Goal: Task Accomplishment & Management: Complete application form

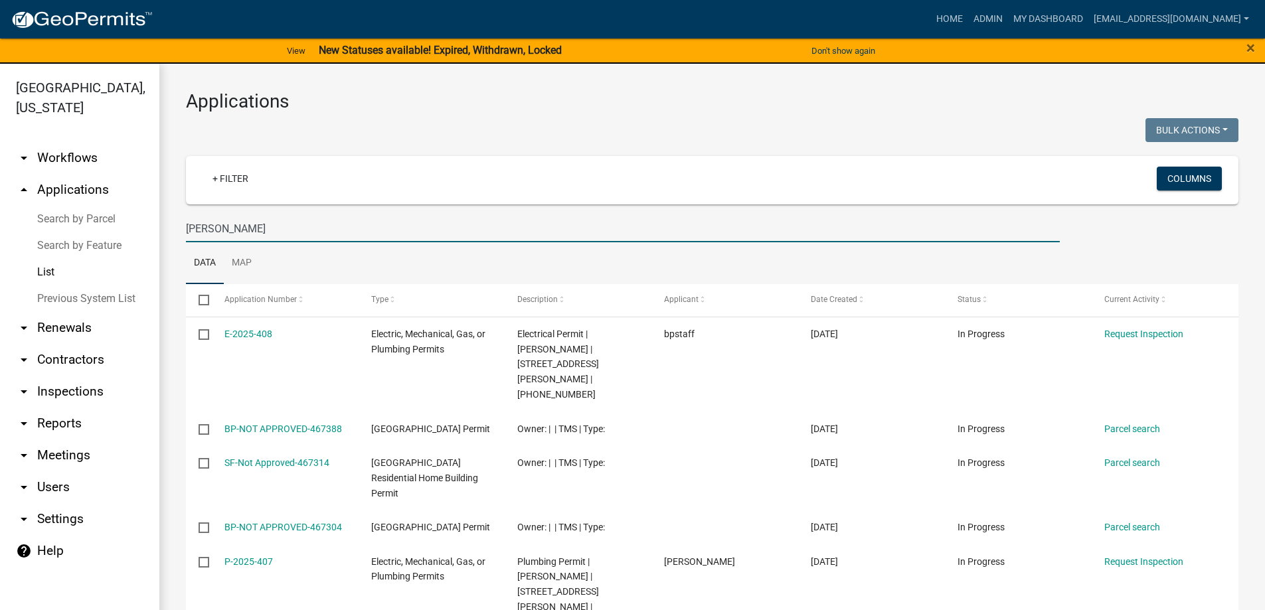
select select "3: 100"
type input "[PERSON_NAME] TRACE"
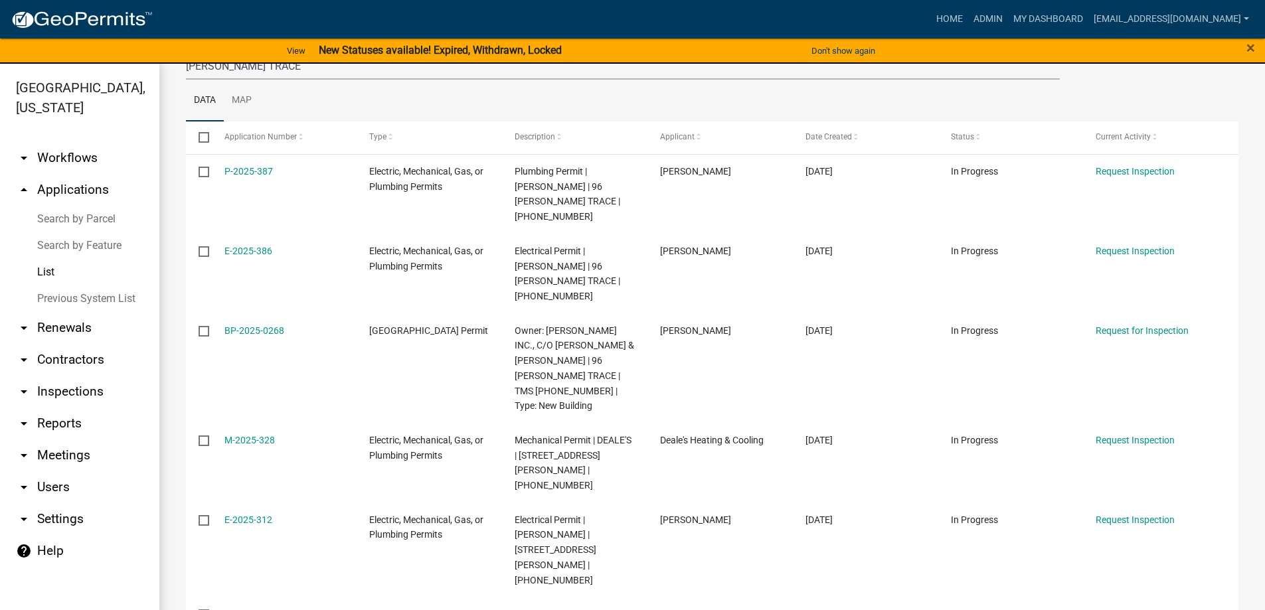
scroll to position [158, 0]
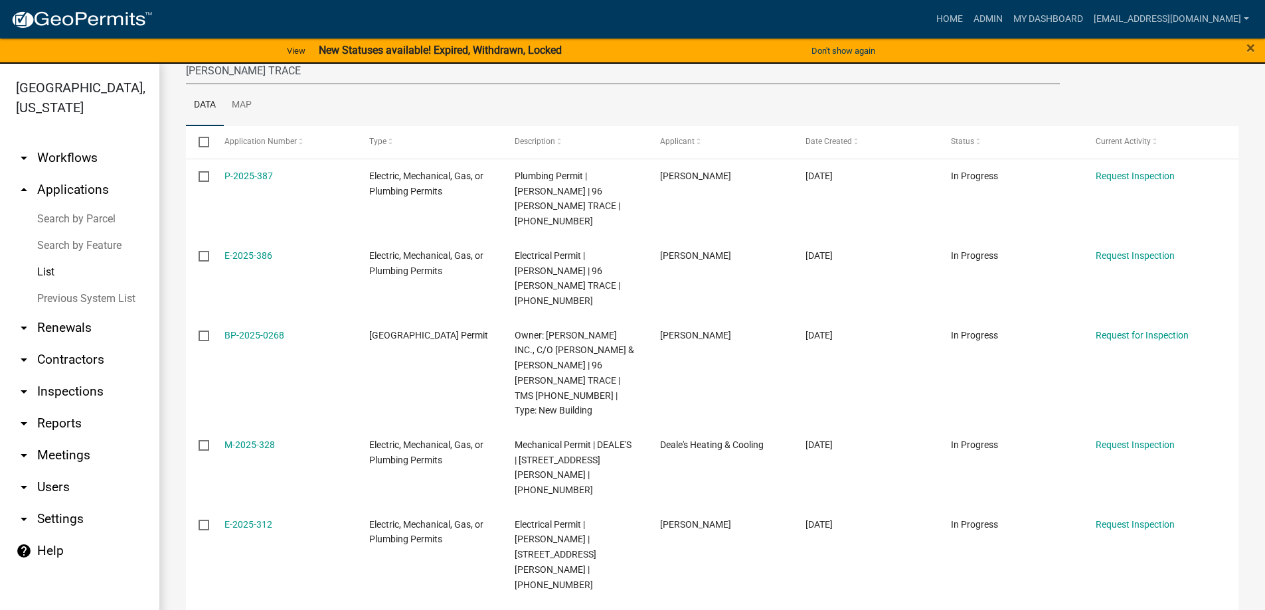
click at [56, 272] on link "List" at bounding box center [79, 272] width 159 height 27
drag, startPoint x: 275, startPoint y: 70, endPoint x: 21, endPoint y: 37, distance: 256.6
click at [21, 37] on app-client-admin "Toggle drawer menu more_horiz Home Admin My Dashboard [EMAIL_ADDRESS][DOMAIN_NA…" at bounding box center [632, 313] width 1265 height 625
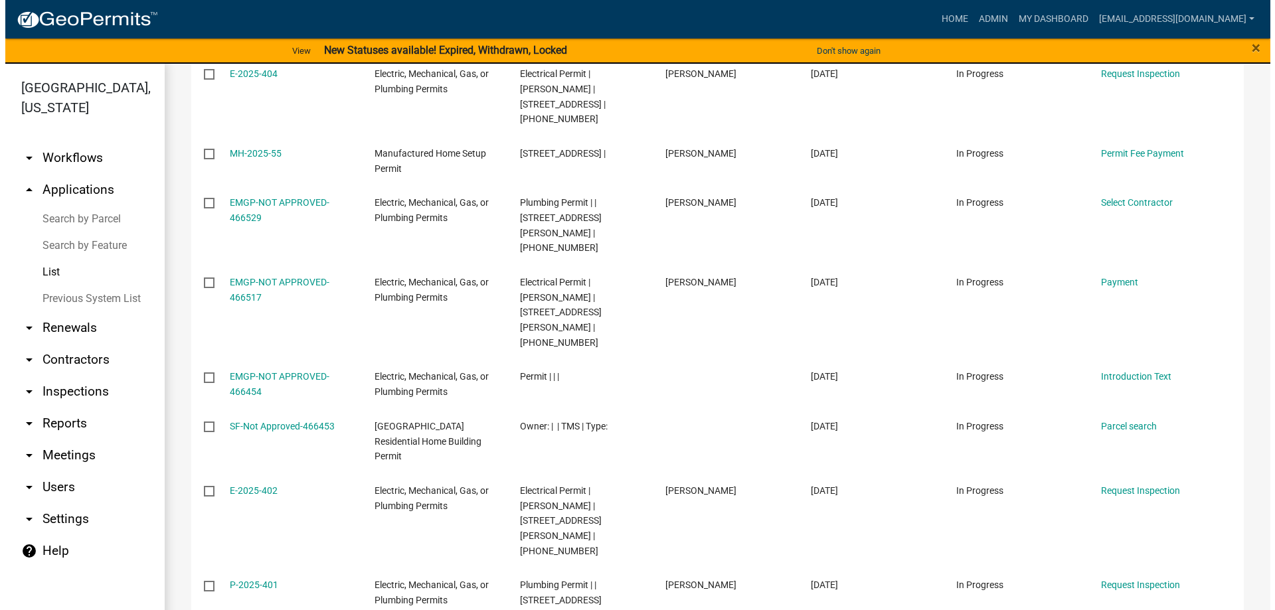
scroll to position [1195, 0]
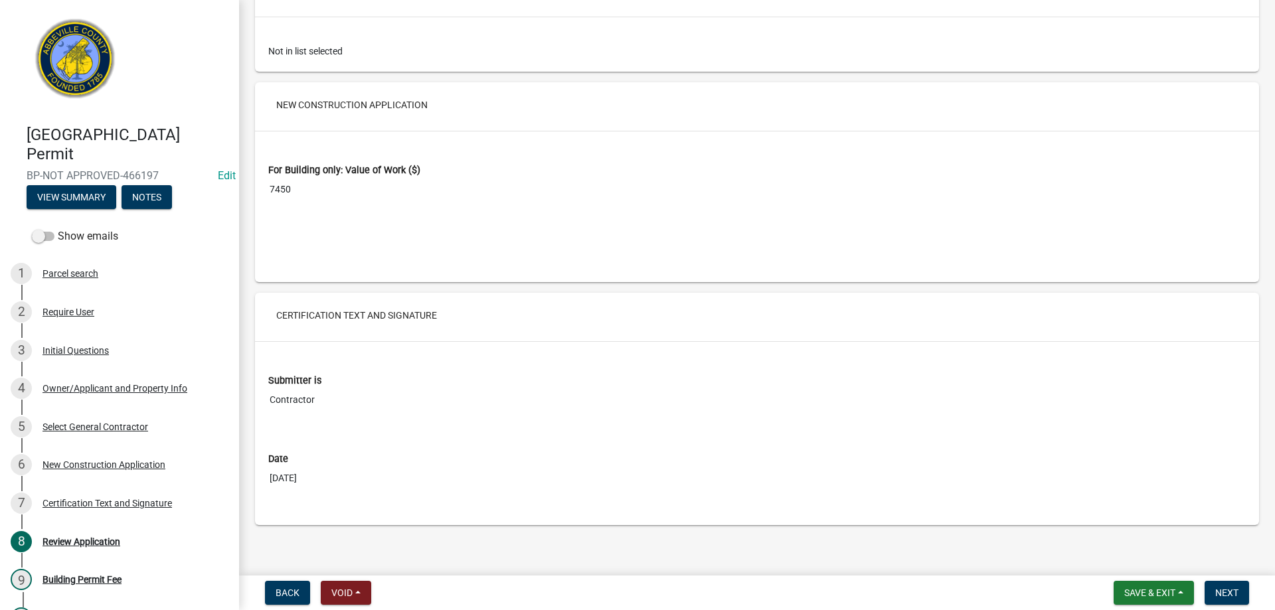
scroll to position [2139, 0]
click at [1240, 596] on button "Next" at bounding box center [1227, 593] width 44 height 24
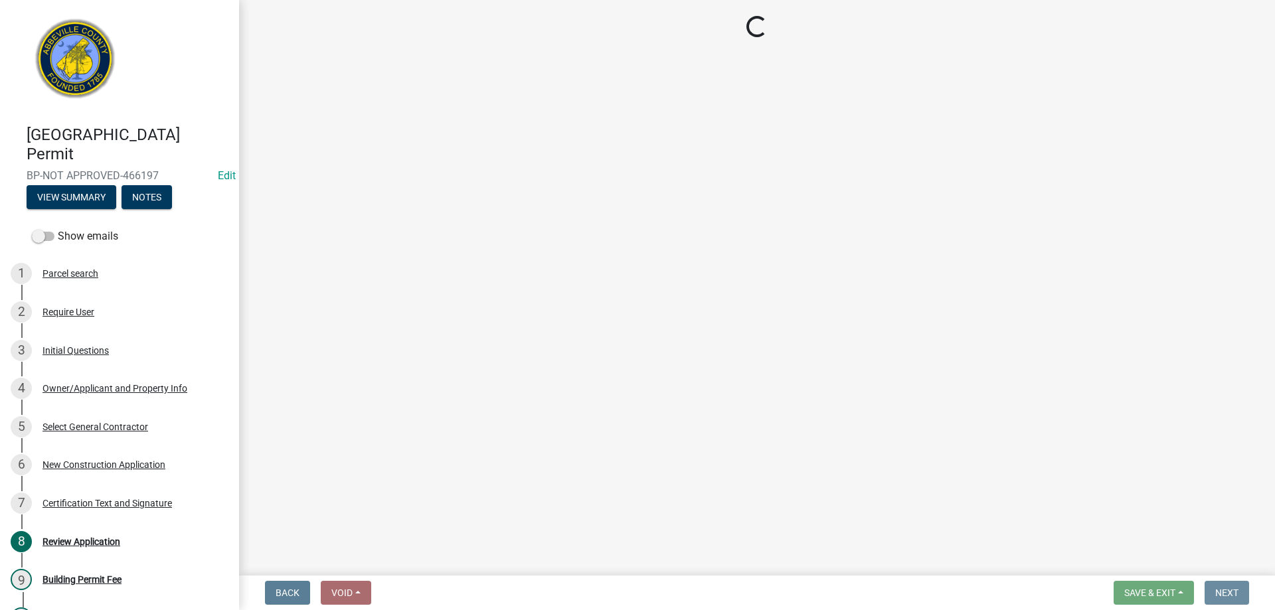
scroll to position [0, 0]
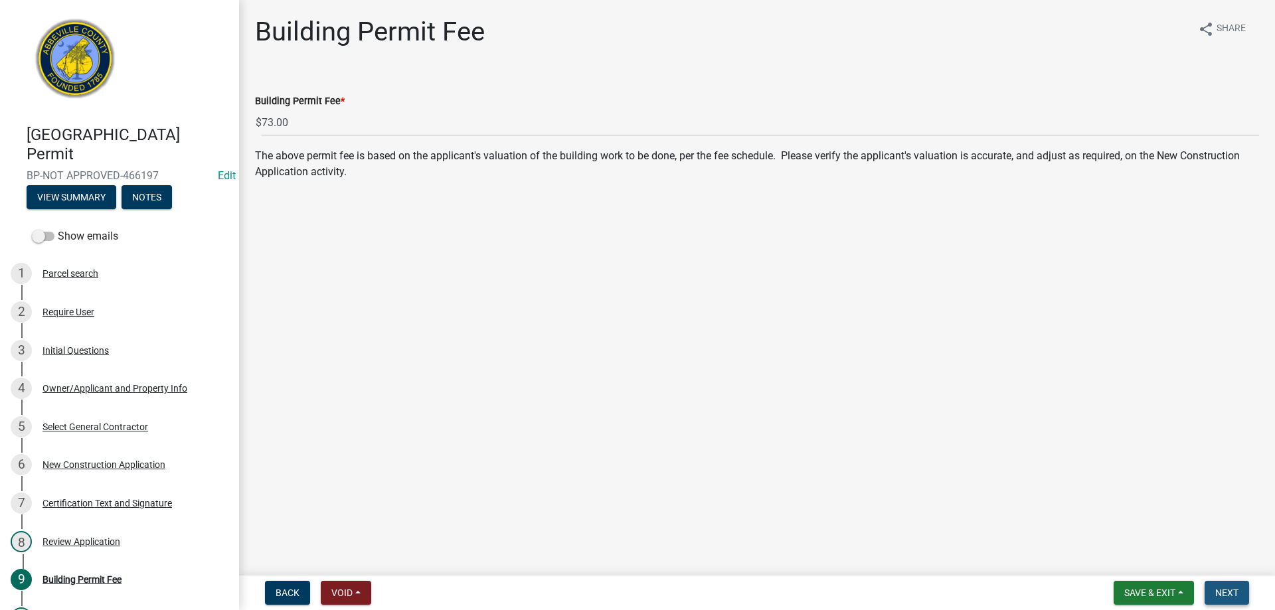
click at [1242, 590] on button "Next" at bounding box center [1227, 593] width 44 height 24
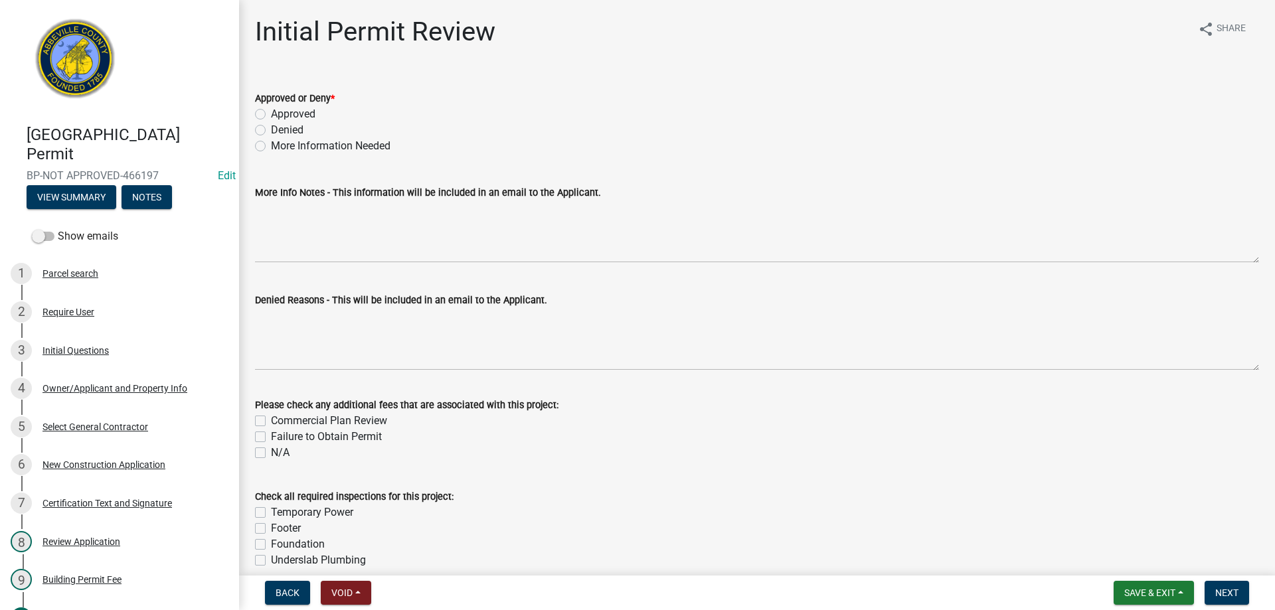
click at [271, 132] on label "Denied" at bounding box center [287, 130] width 33 height 16
click at [271, 131] on input "Denied" at bounding box center [275, 126] width 9 height 9
radio input "true"
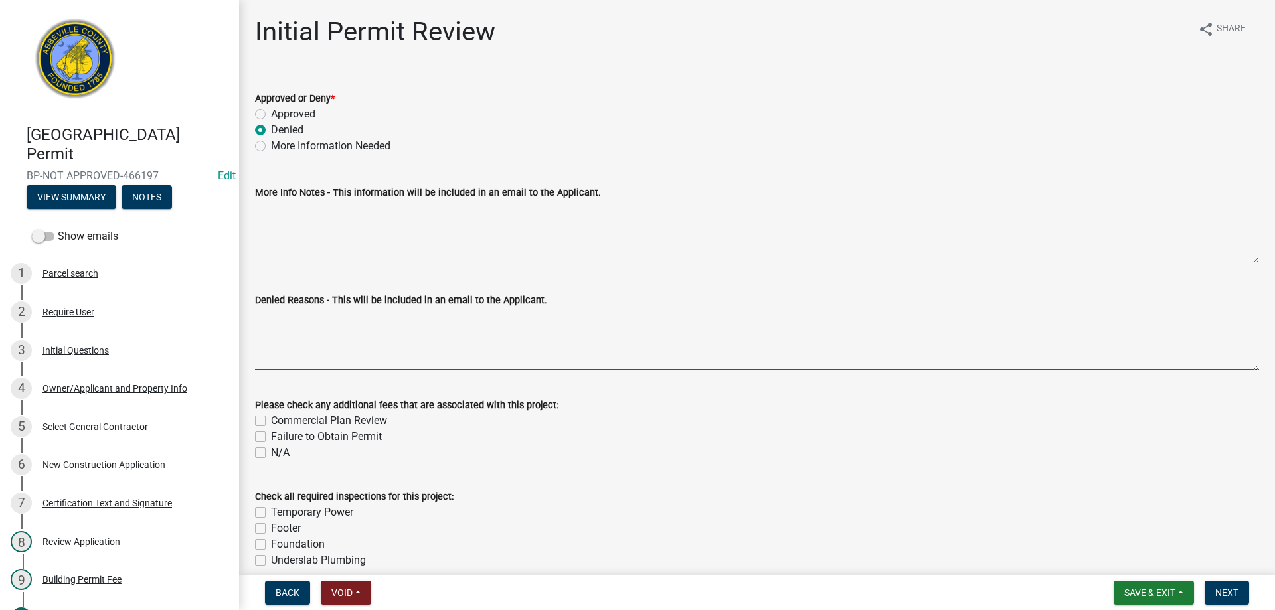
click at [339, 332] on textarea "Denied Reasons - This will be included in an email to the Applicant." at bounding box center [757, 339] width 1004 height 62
type textarea "A"
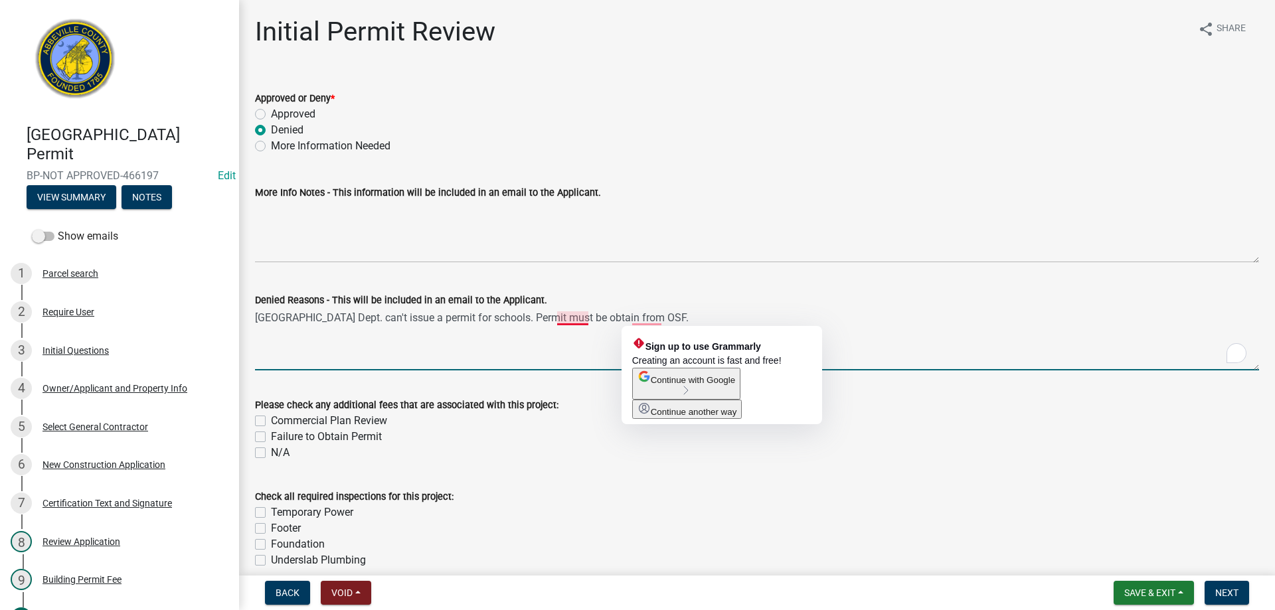
drag, startPoint x: 653, startPoint y: 320, endPoint x: 560, endPoint y: 317, distance: 93.0
click at [560, 317] on textarea "[GEOGRAPHIC_DATA] Dept. can't issue a permit for schools. Permit must be obtain…" at bounding box center [757, 339] width 1004 height 62
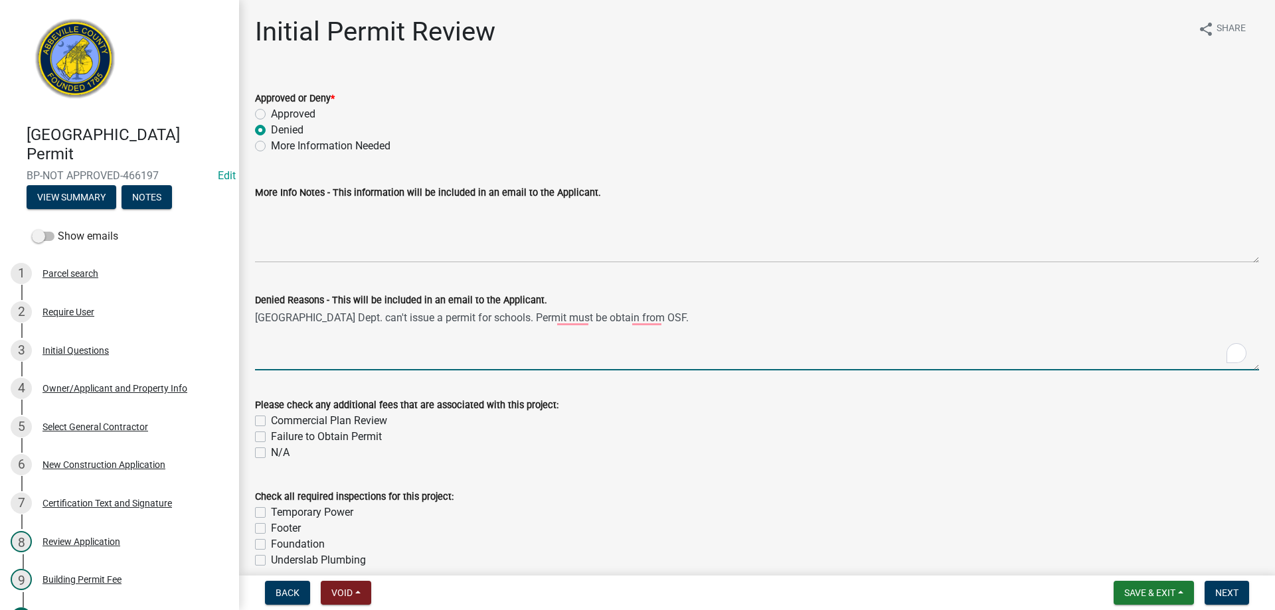
click at [561, 318] on textarea "[GEOGRAPHIC_DATA] Dept. can't issue a permit for schools. Permit must be obtain…" at bounding box center [757, 339] width 1004 height 62
drag, startPoint x: 673, startPoint y: 317, endPoint x: 681, endPoint y: 321, distance: 8.3
click at [673, 318] on textarea "[GEOGRAPHIC_DATA] Dept. can't issue a permit for schools. A permit must be obta…" at bounding box center [757, 339] width 1004 height 62
click at [746, 357] on textarea "[GEOGRAPHIC_DATA] Dept. can't issue a permit for schools. A permit must be obta…" at bounding box center [757, 339] width 1004 height 62
type textarea "[GEOGRAPHIC_DATA] Dept. can't issue a permit for schools. A permit must be obta…"
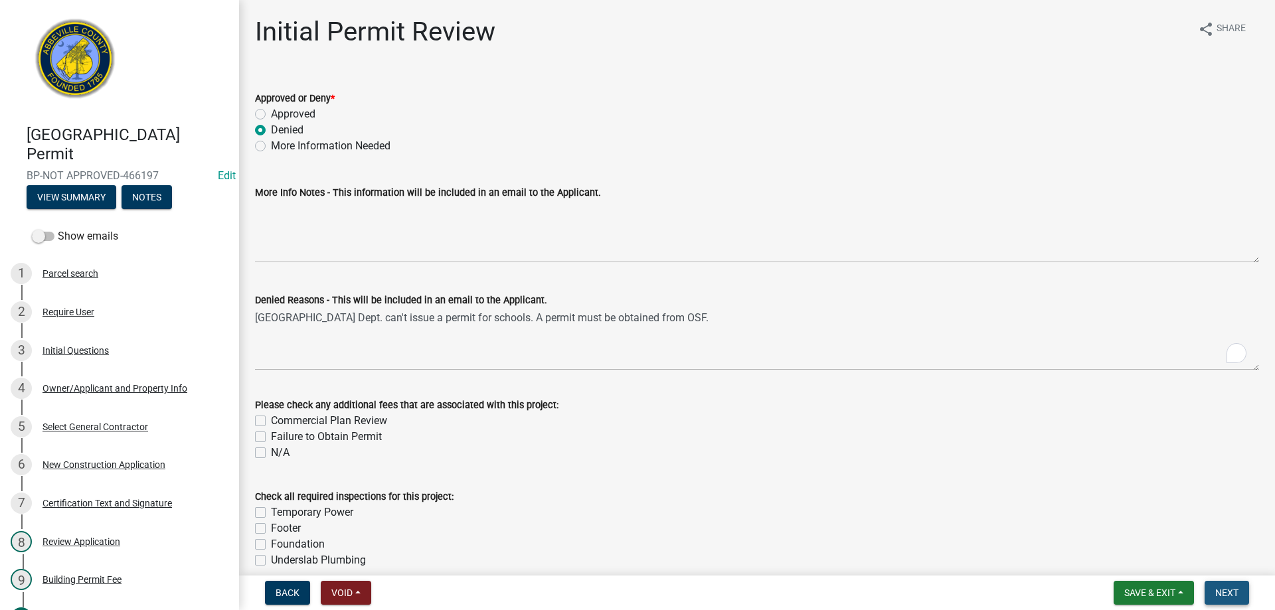
click at [1222, 588] on span "Next" at bounding box center [1226, 593] width 23 height 11
